Goal: Transaction & Acquisition: Purchase product/service

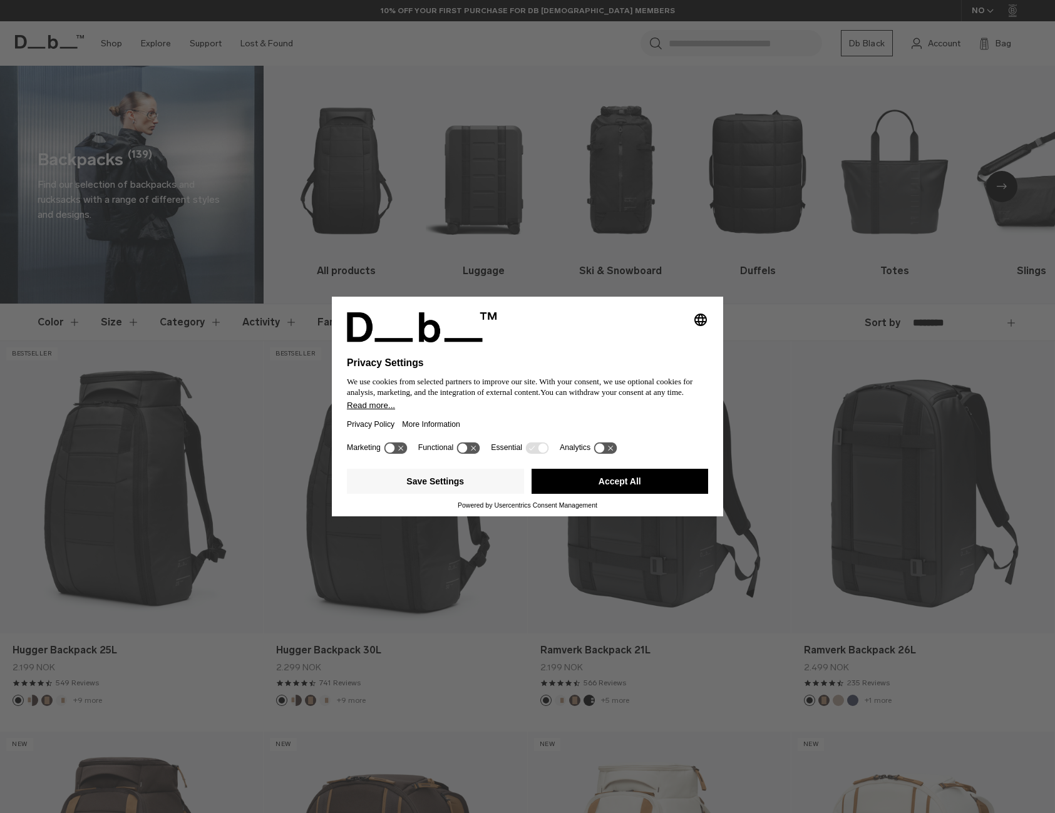
click at [657, 483] on button "Accept All" at bounding box center [619, 481] width 177 height 25
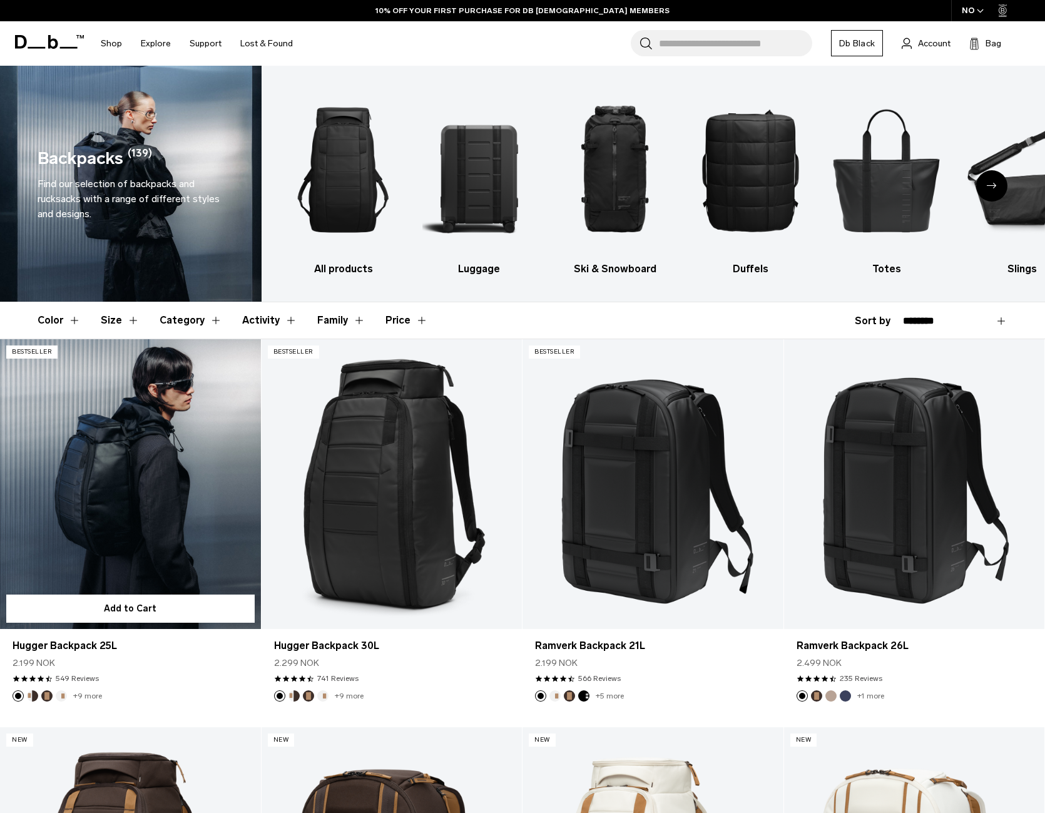
scroll to position [125, 0]
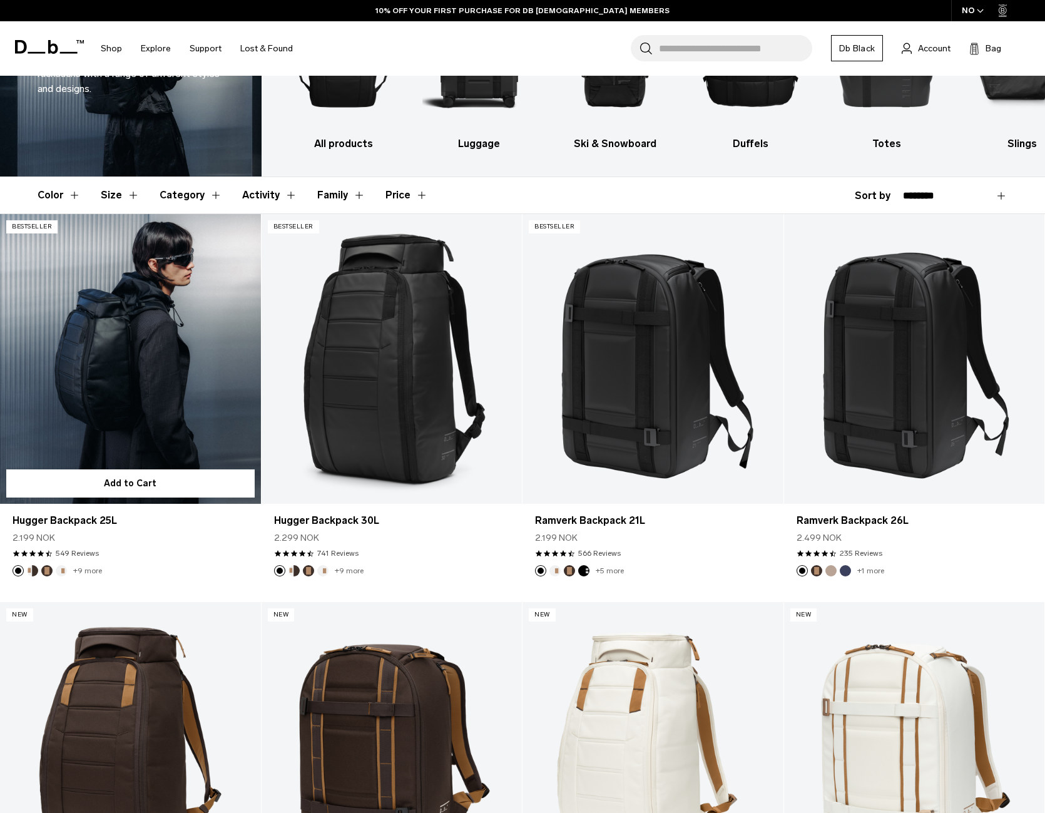
click at [118, 329] on link "Hugger Backpack 25L" at bounding box center [130, 359] width 261 height 290
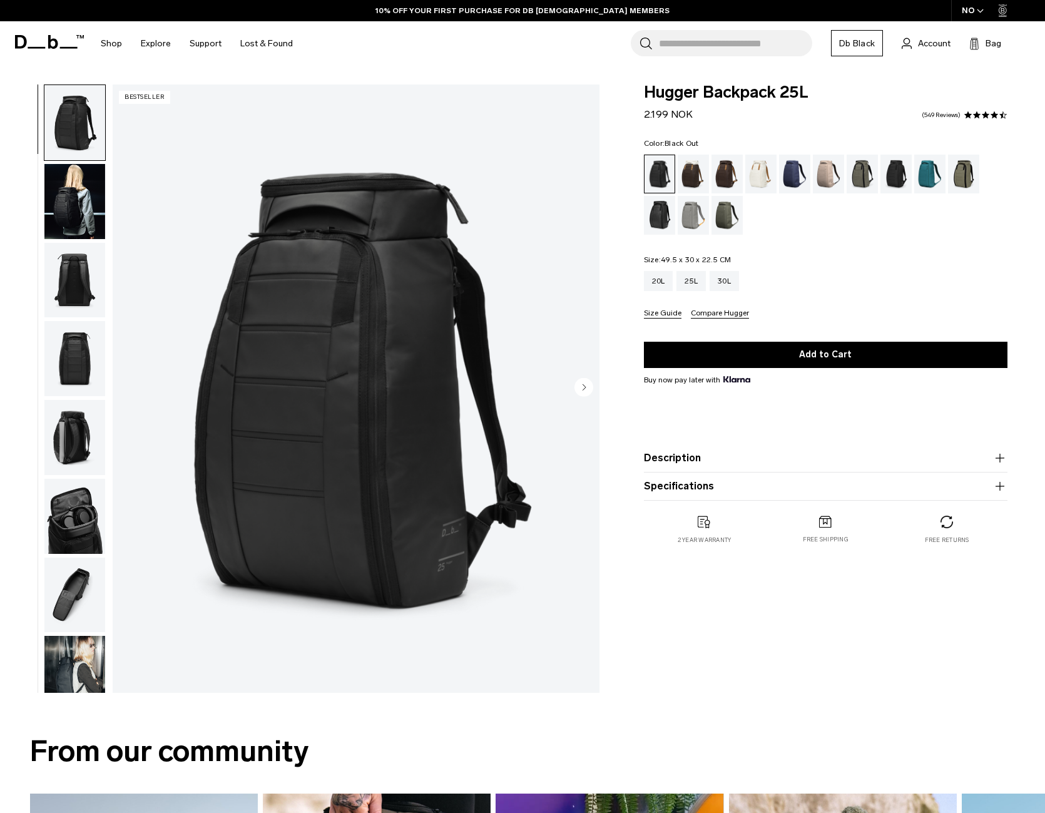
click at [80, 270] on img "button" at bounding box center [74, 280] width 61 height 75
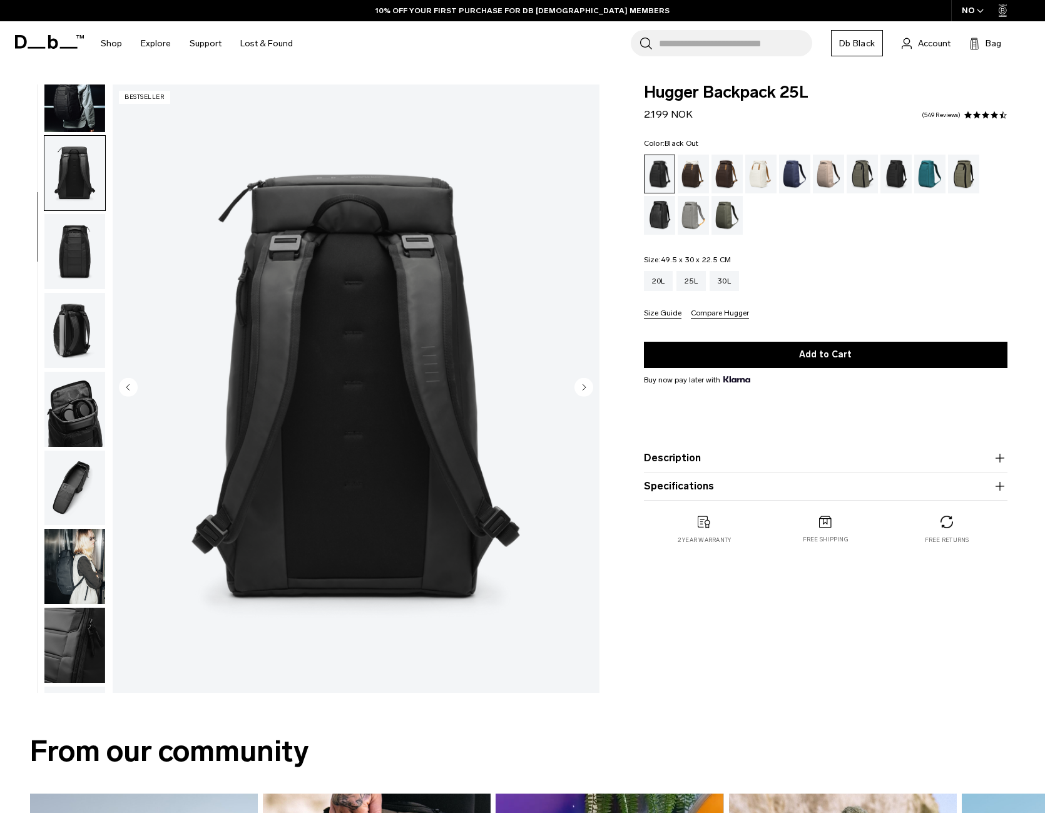
scroll to position [158, 0]
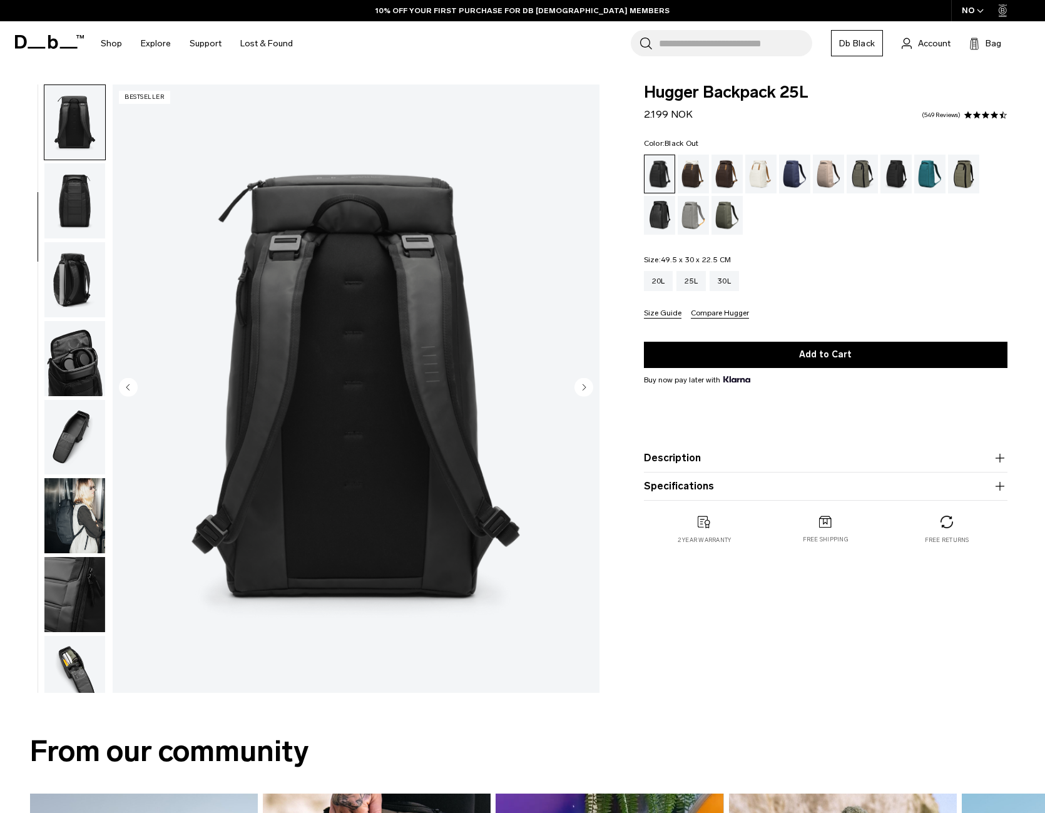
click at [585, 390] on circle "Next slide" at bounding box center [584, 387] width 19 height 19
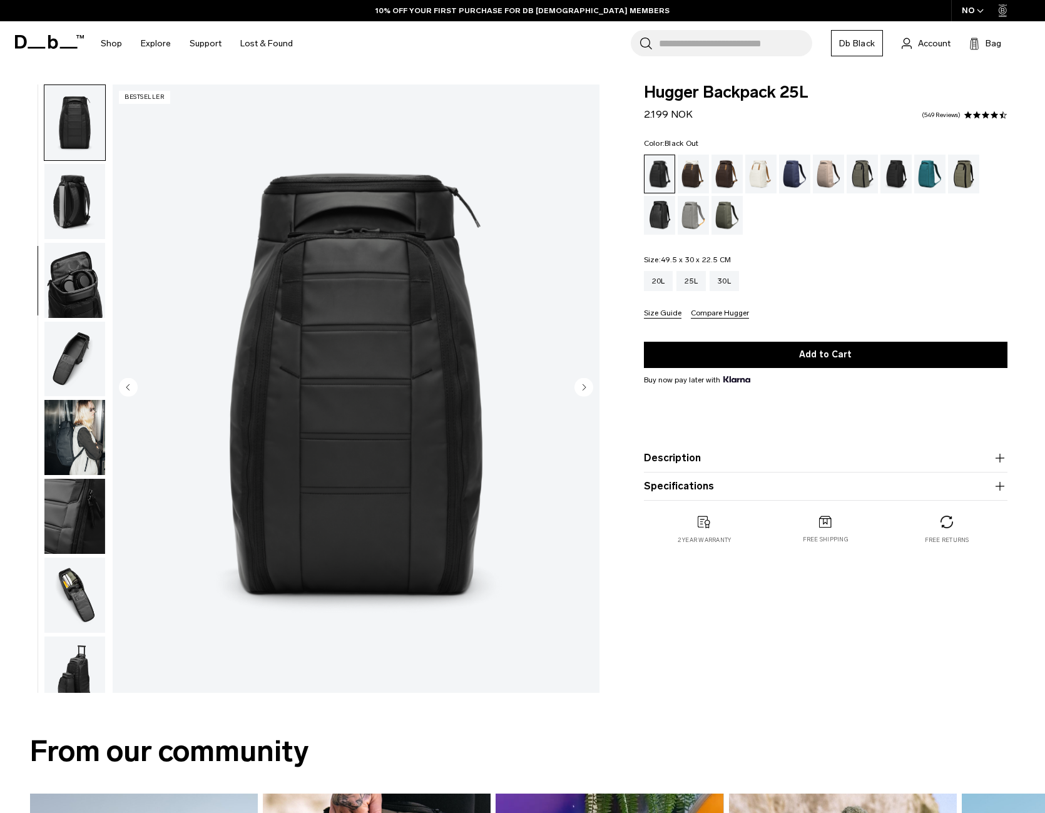
click at [585, 390] on circle "Next slide" at bounding box center [584, 387] width 19 height 19
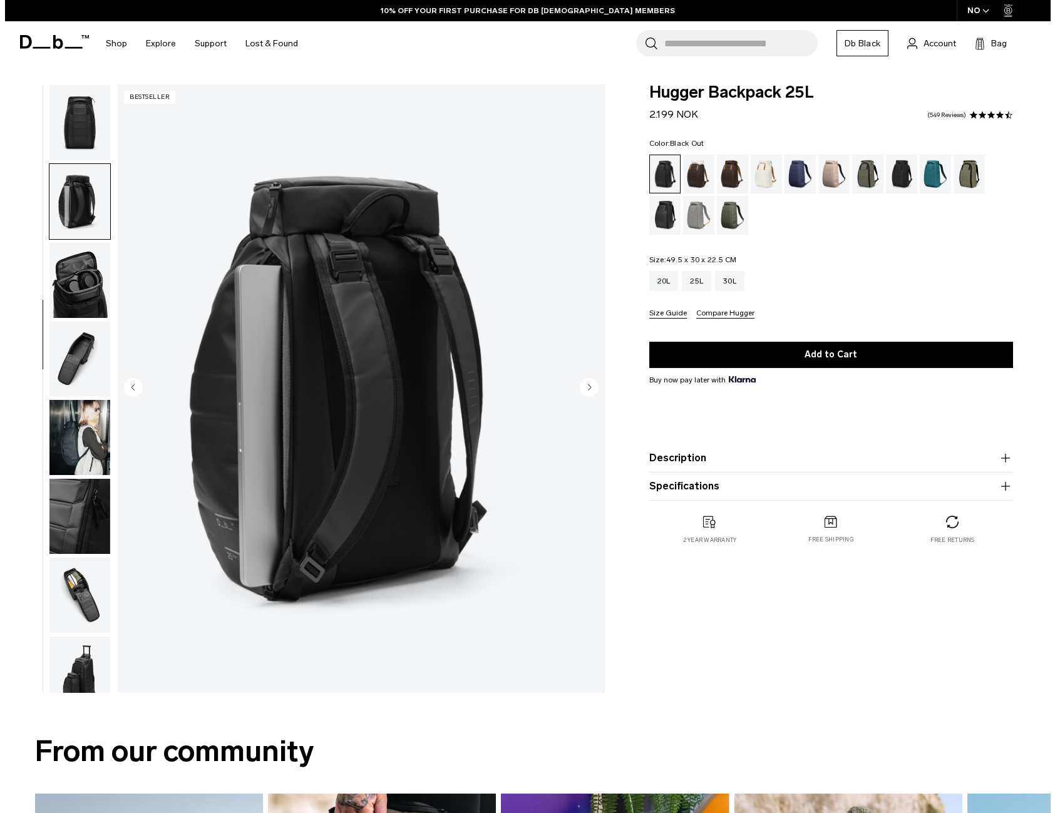
scroll to position [255, 0]
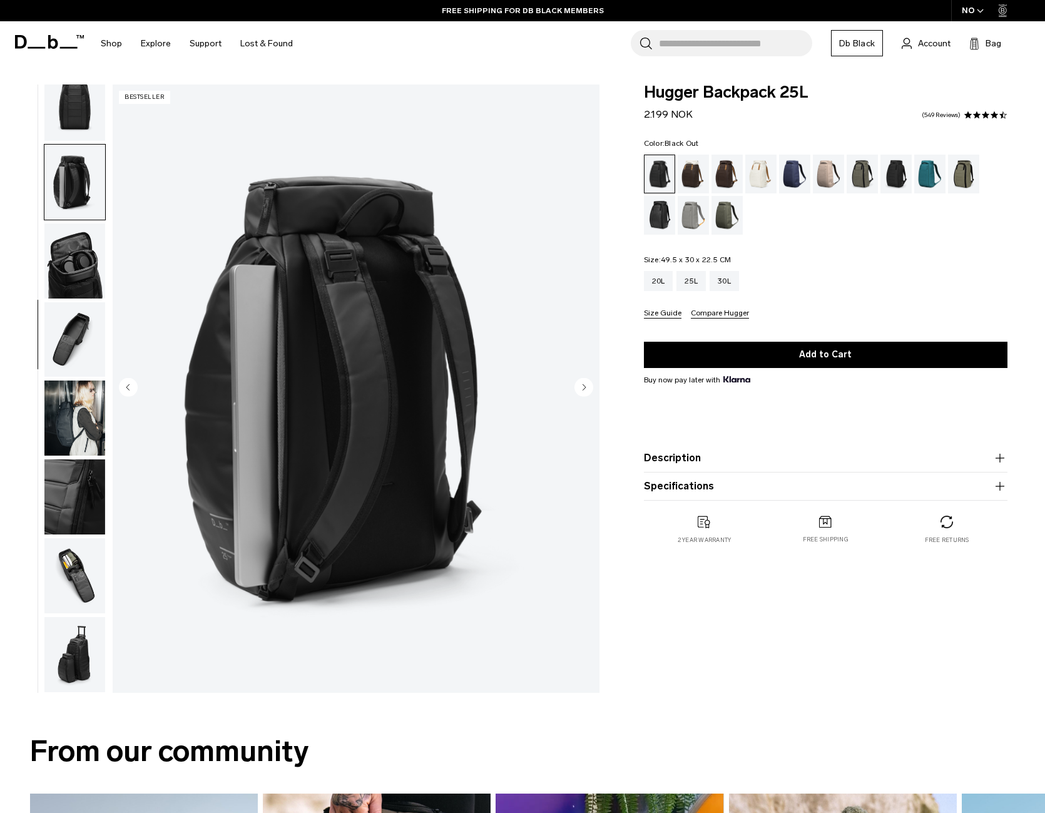
click at [585, 390] on circle "Next slide" at bounding box center [584, 387] width 19 height 19
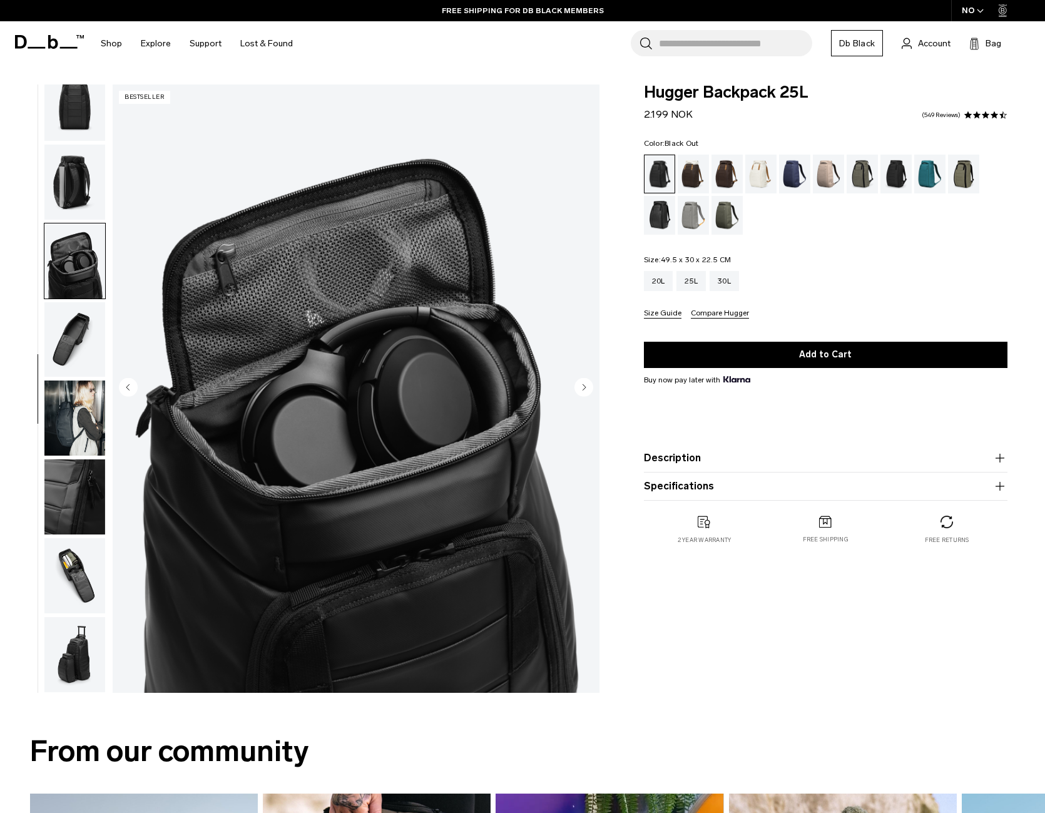
click at [585, 390] on circle "Next slide" at bounding box center [584, 387] width 19 height 19
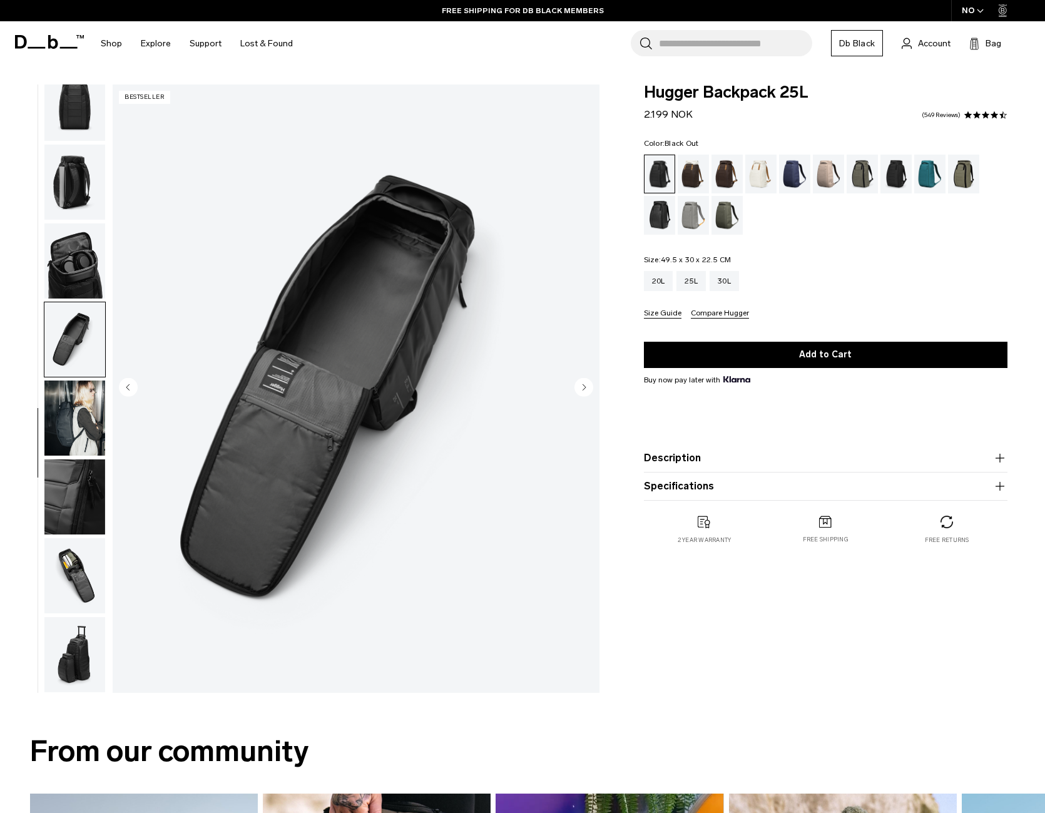
click at [585, 390] on circle "Next slide" at bounding box center [584, 387] width 19 height 19
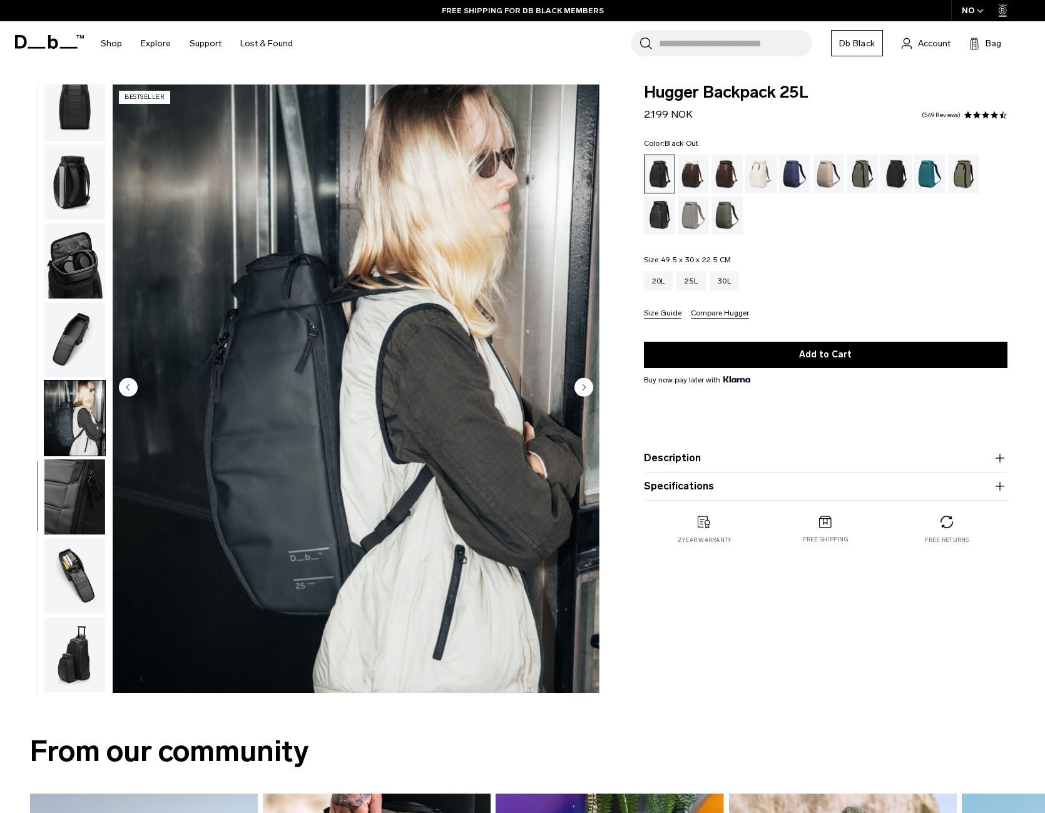
click at [585, 390] on circle "Next slide" at bounding box center [584, 387] width 19 height 19
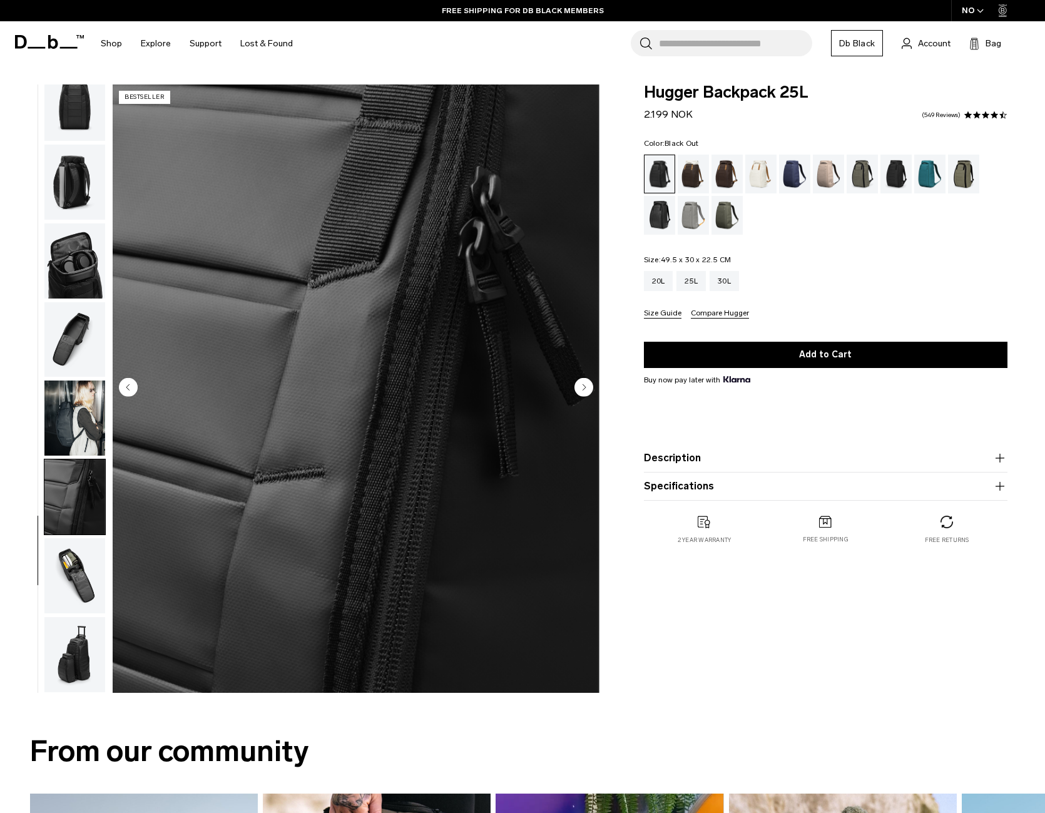
click at [585, 390] on circle "Next slide" at bounding box center [584, 387] width 19 height 19
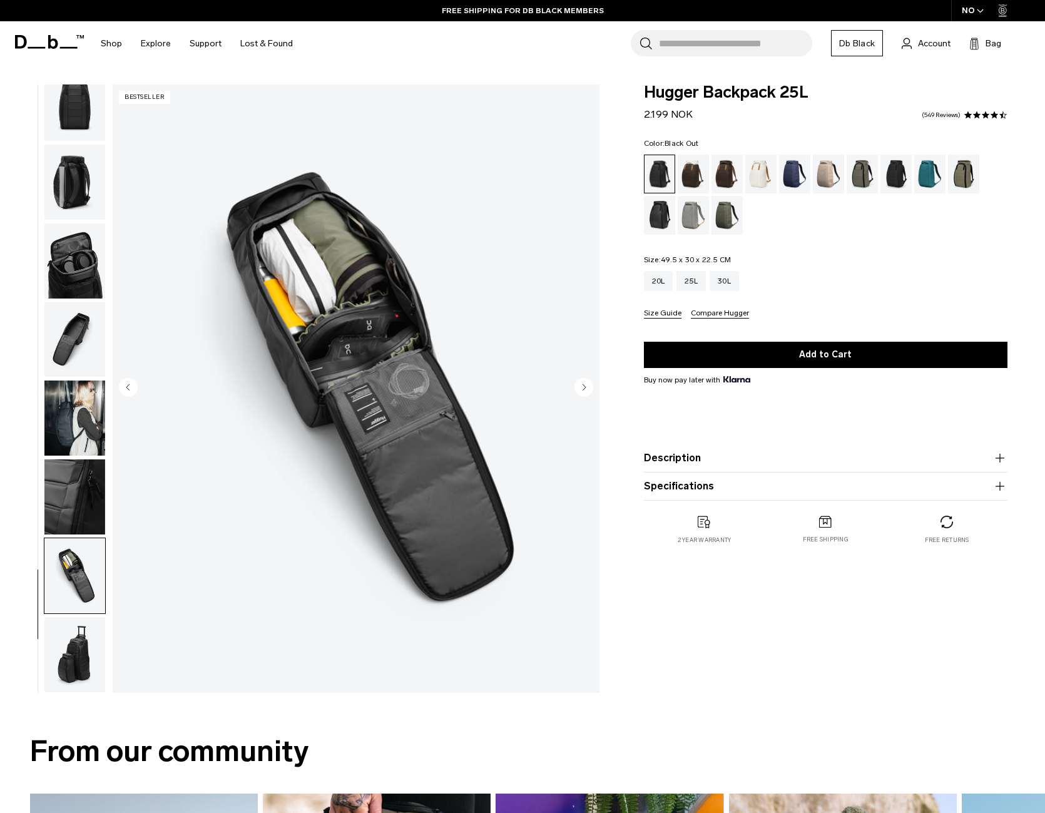
click at [585, 390] on circle "Next slide" at bounding box center [584, 387] width 19 height 19
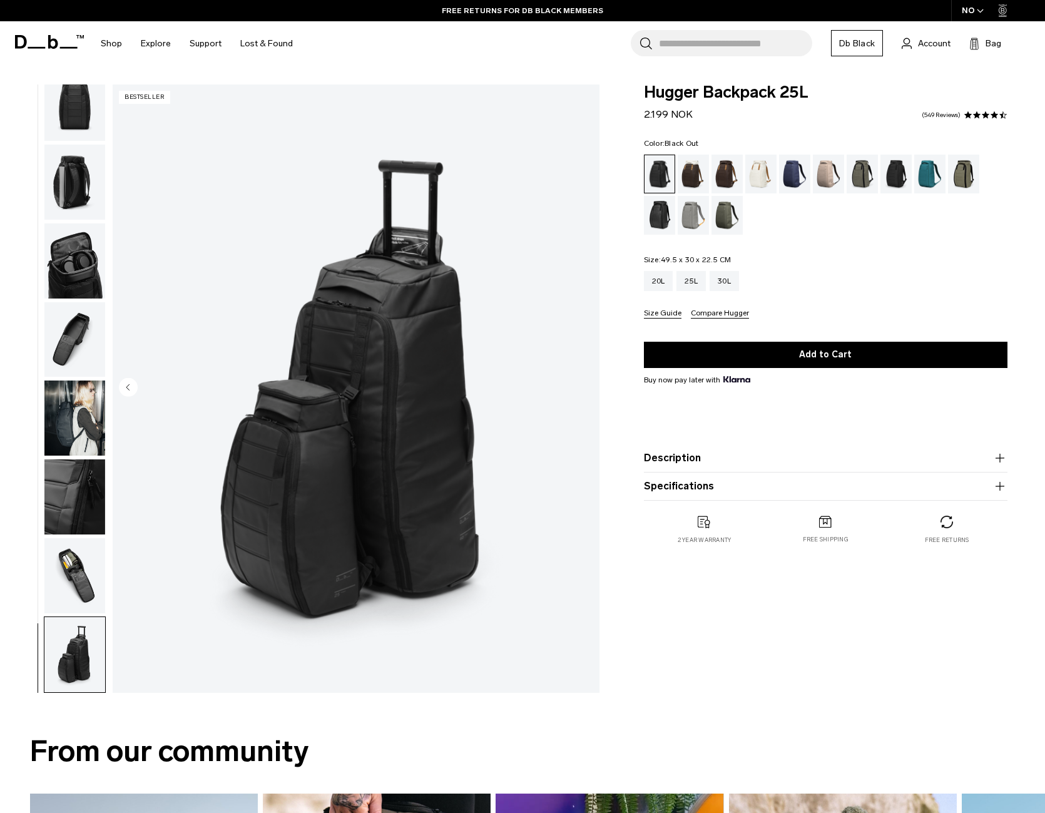
click at [585, 390] on img "11 / 11" at bounding box center [356, 389] width 487 height 608
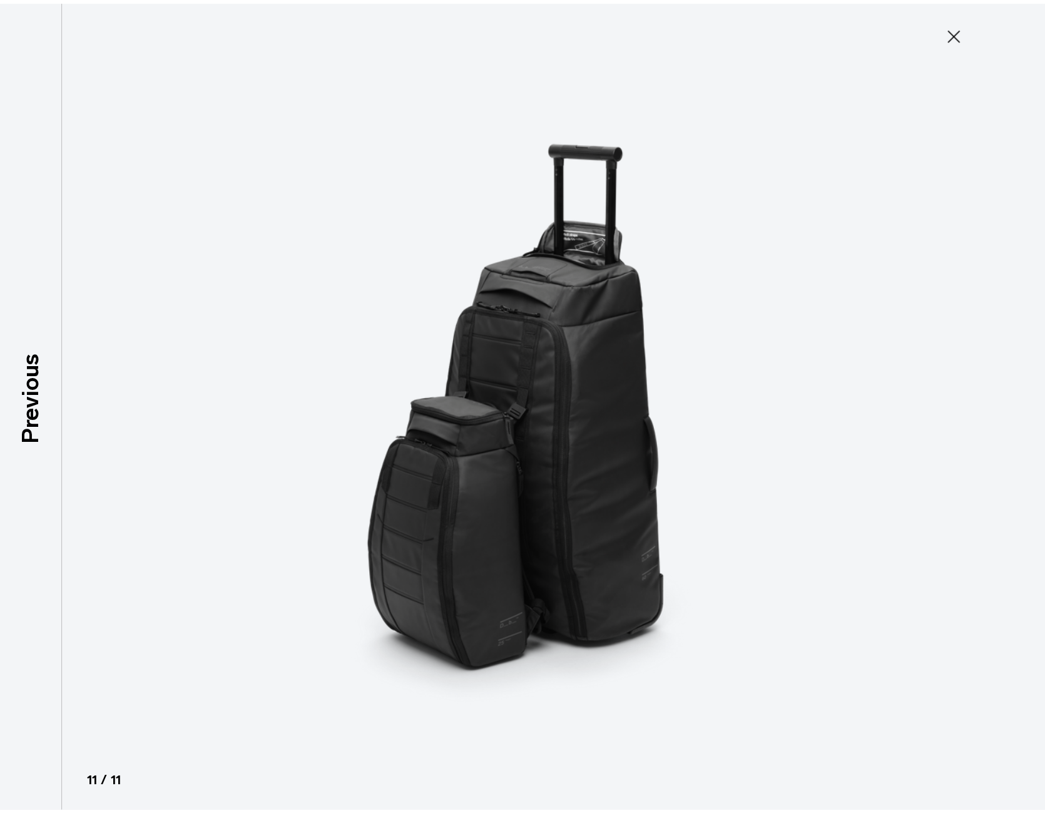
scroll to position [249, 0]
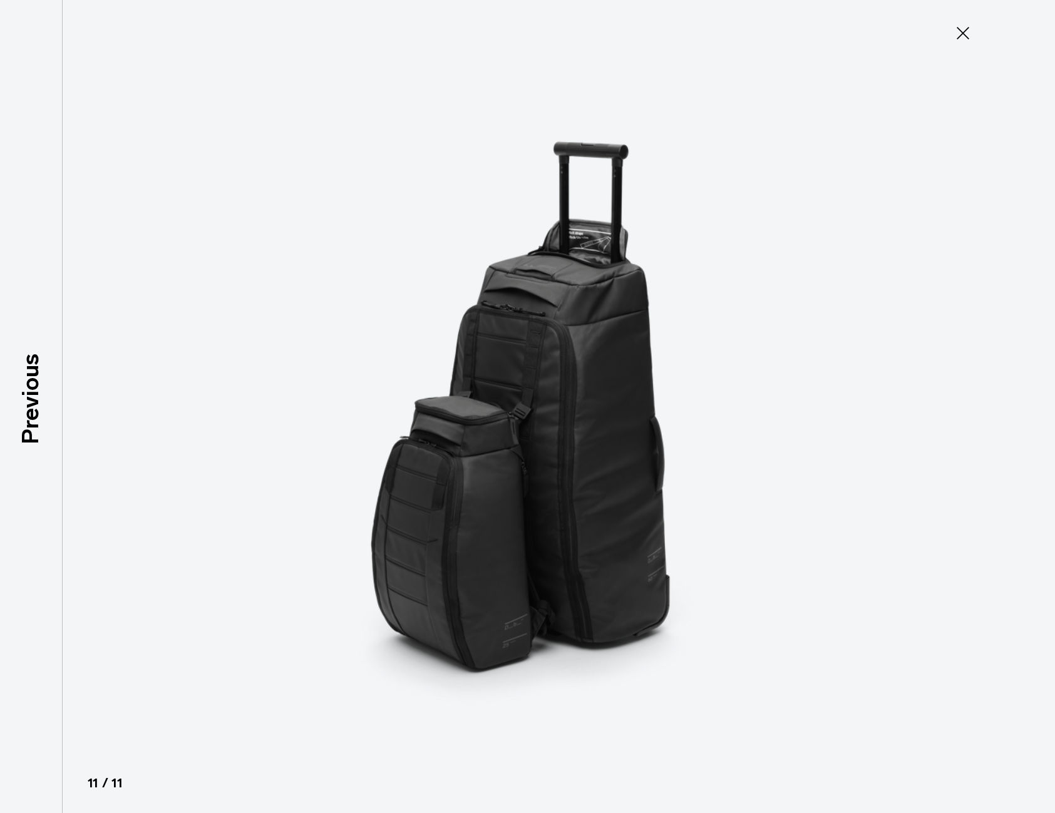
click at [964, 32] on icon at bounding box center [963, 33] width 13 height 13
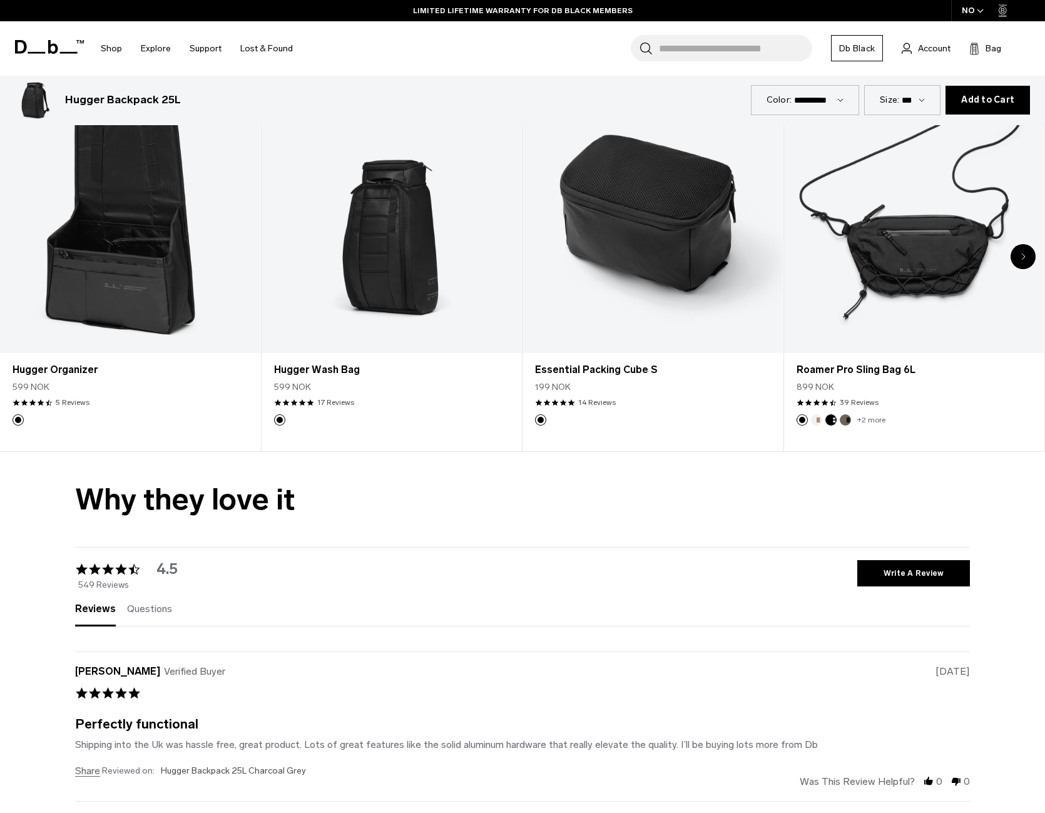
scroll to position [4069, 0]
